Goal: Obtain resource: Obtain resource

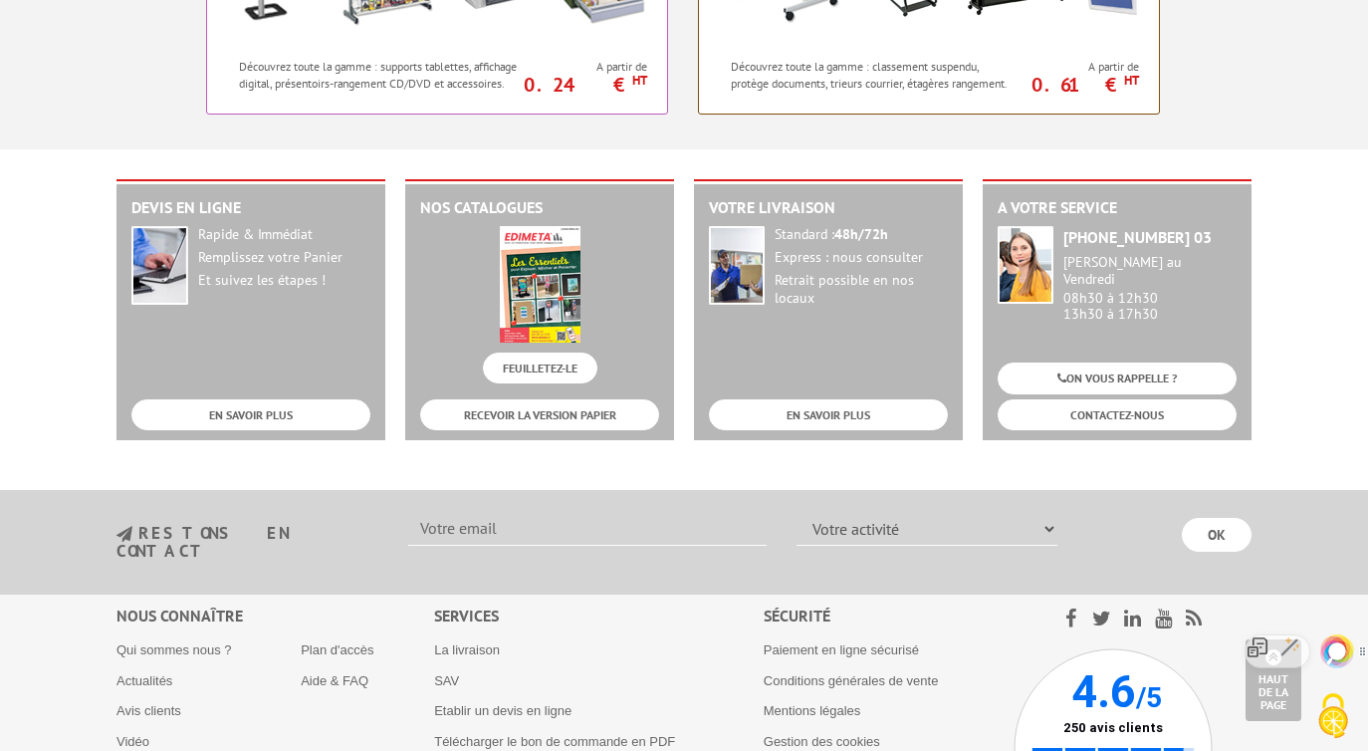
scroll to position [2181, 0]
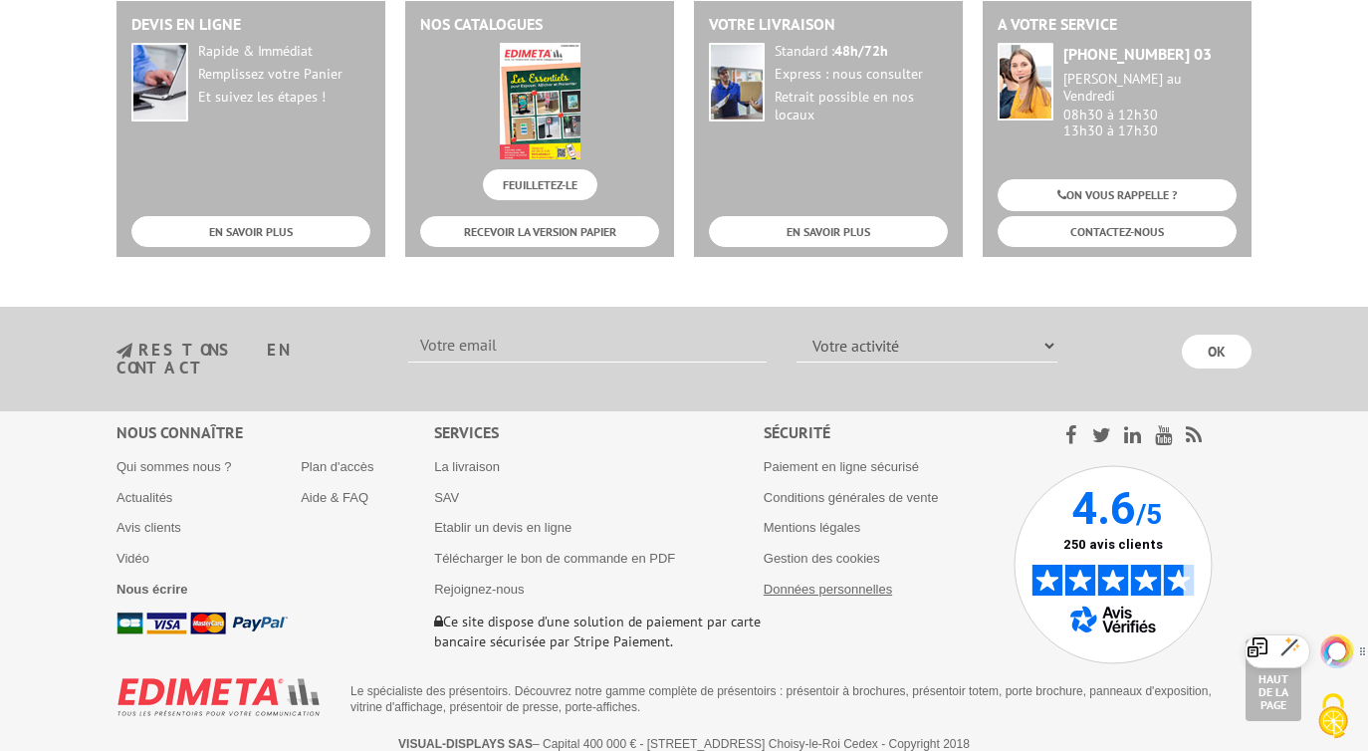
click at [865, 581] on link "Données personnelles" at bounding box center [827, 588] width 128 height 15
click at [1160, 543] on img at bounding box center [1112, 564] width 199 height 199
click at [513, 154] on img at bounding box center [540, 101] width 81 height 116
click at [550, 242] on link "RECEVOIR LA VERSION PAPIER" at bounding box center [539, 231] width 239 height 31
